Goal: Check status: Check status

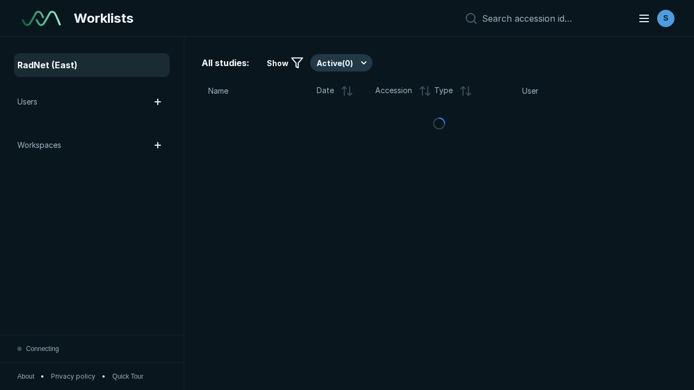
scroll to position [2960, 4515]
